Goal: Check status: Check status

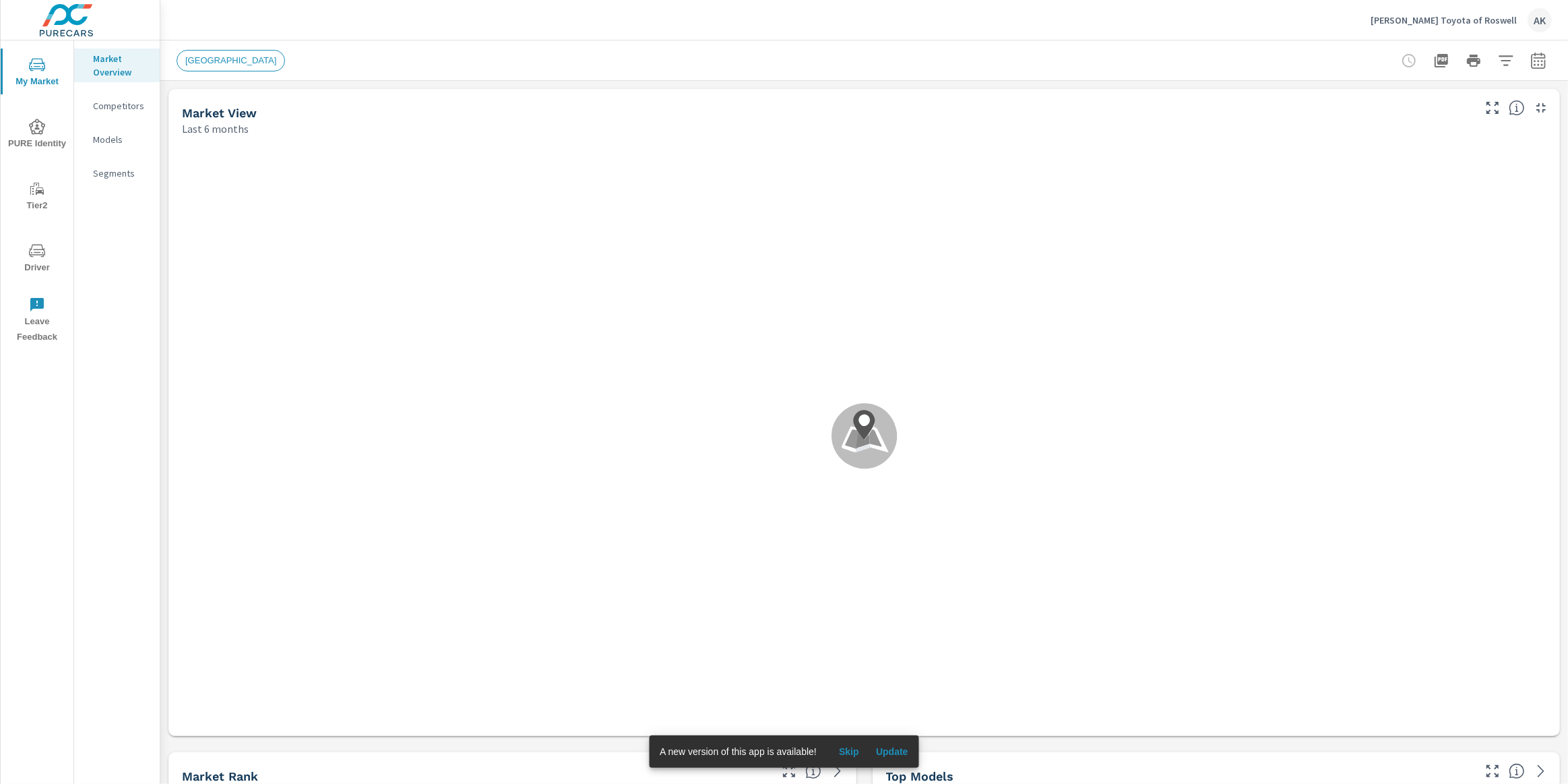
scroll to position [1, 0]
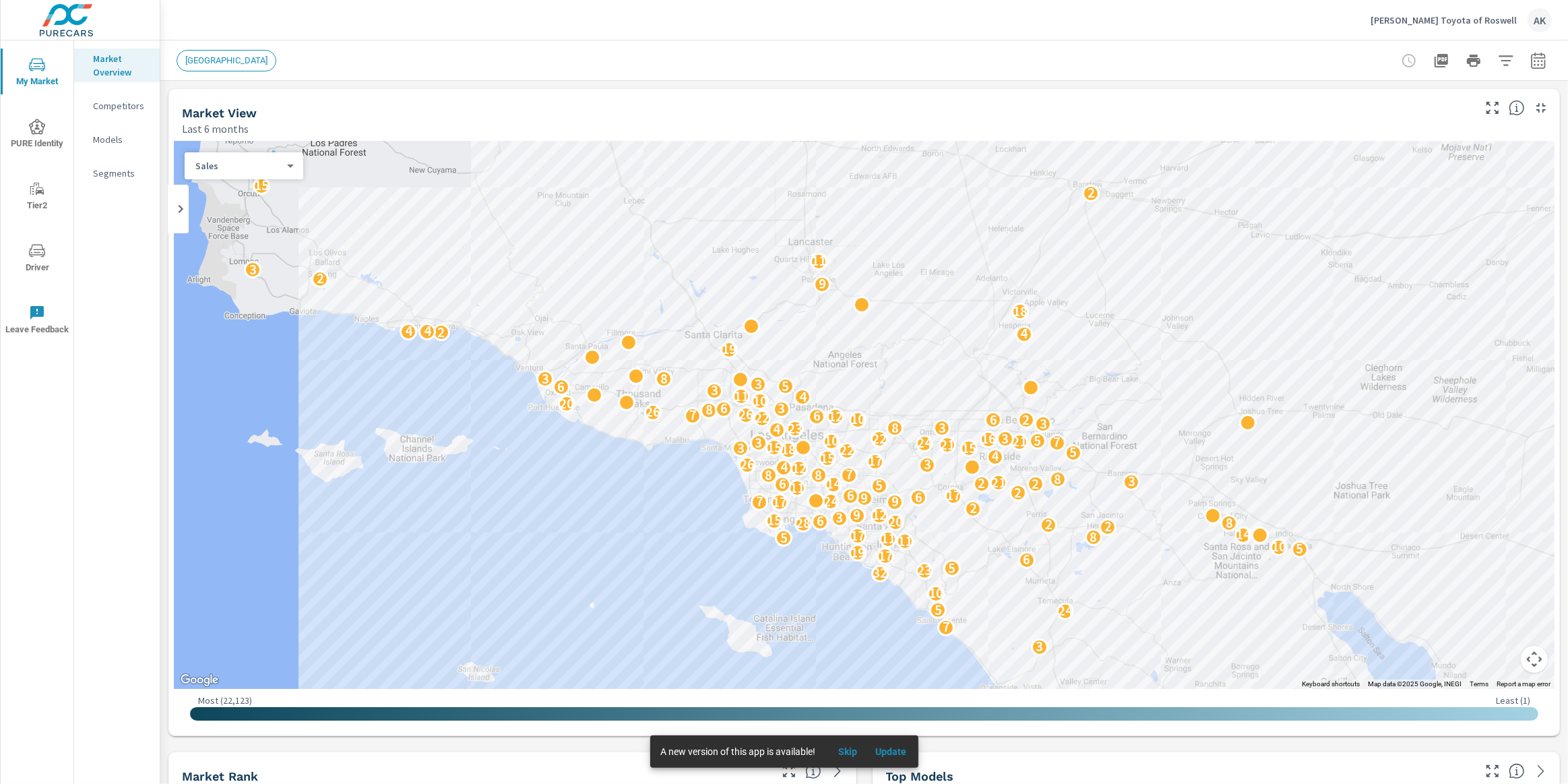
click at [905, 761] on button "Update" at bounding box center [891, 752] width 43 height 22
click at [902, 755] on span "Update" at bounding box center [891, 751] width 32 height 12
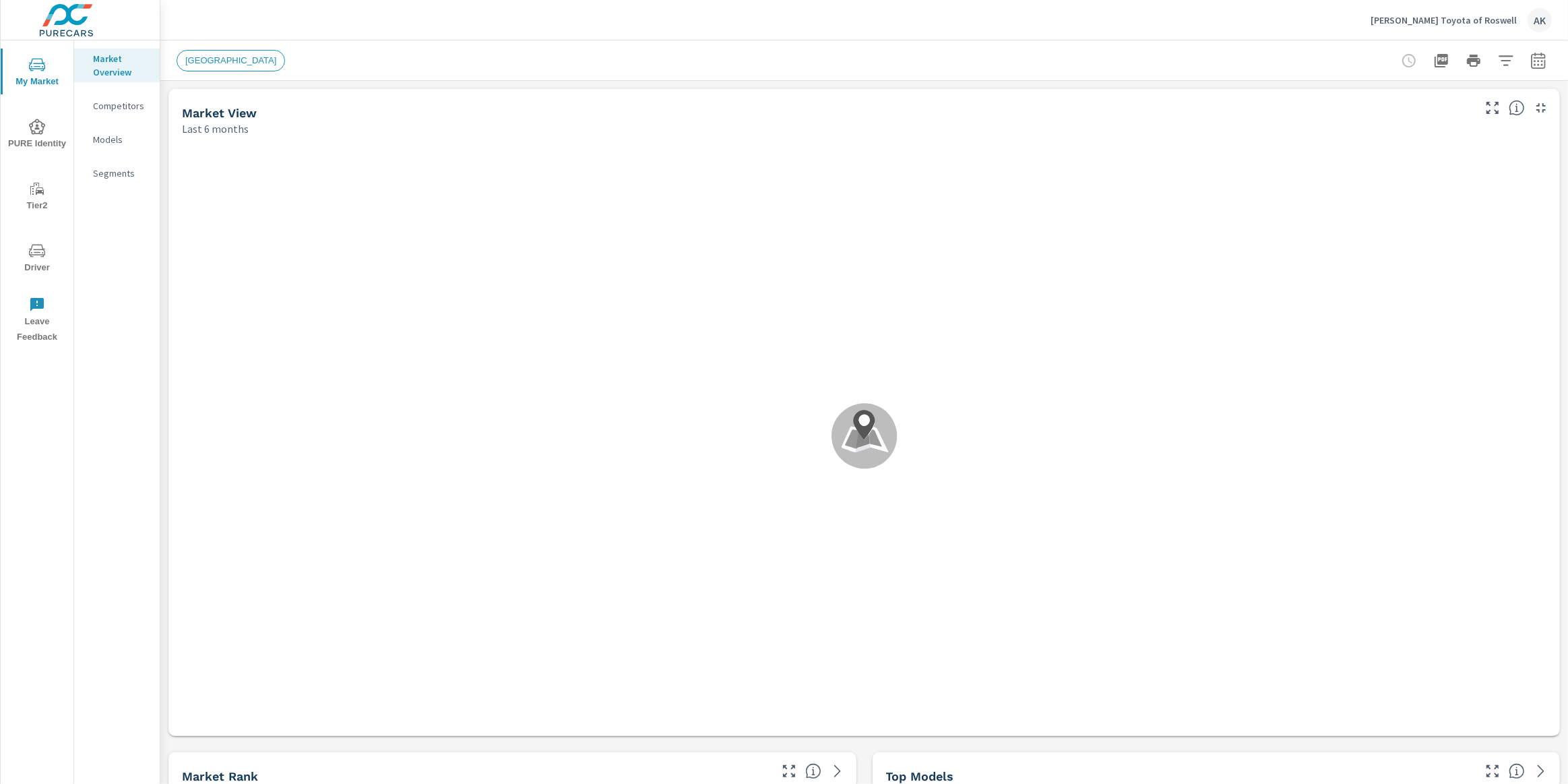
scroll to position [1, 0]
